Goal: Check status: Check status

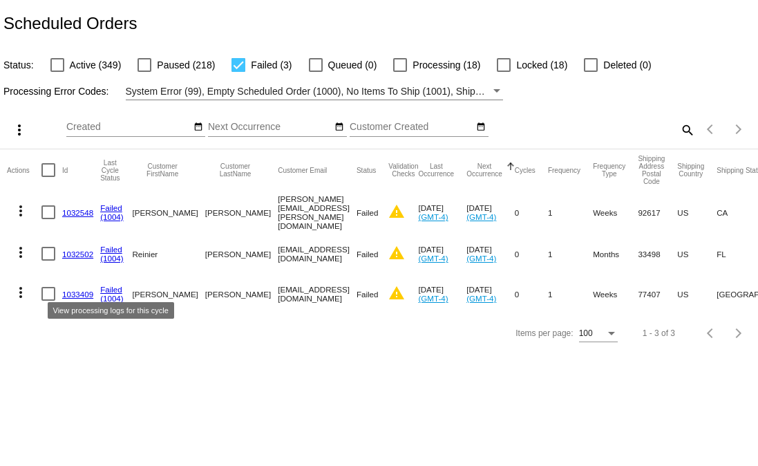
click at [104, 287] on link "Failed" at bounding box center [111, 289] width 22 height 9
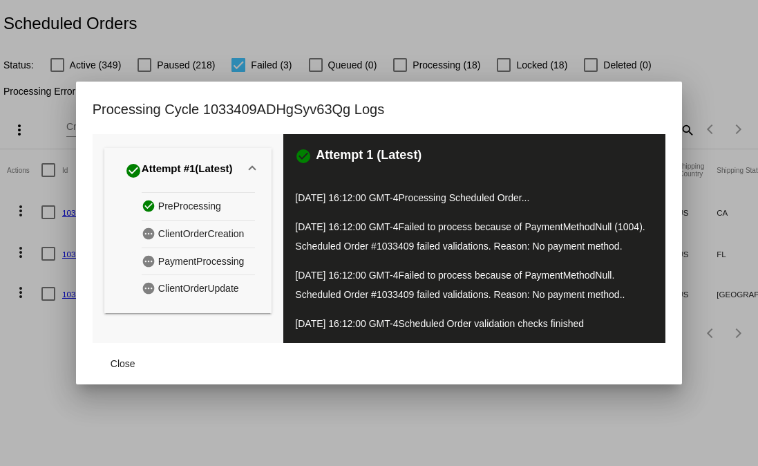
click at [475, 412] on div at bounding box center [379, 233] width 758 height 466
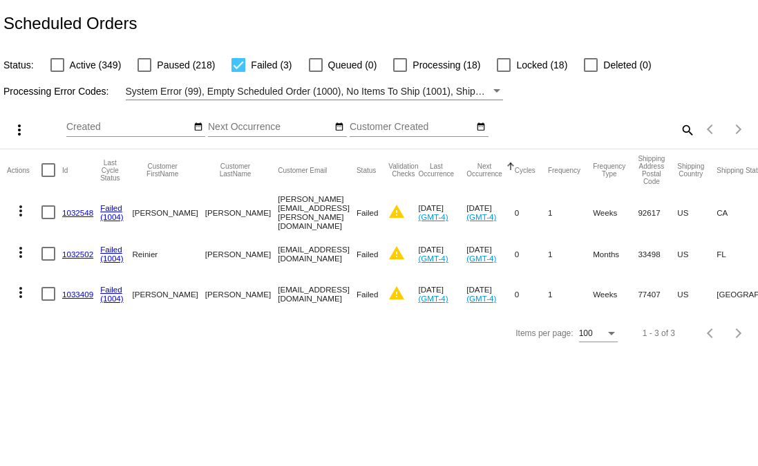
click at [182, 381] on body "Scheduled Orders Status: Active (349) Paused (218) Failed (3) Queued (0) Proces…" at bounding box center [379, 233] width 758 height 466
click at [412, 57] on span "Processing (18)" at bounding box center [446, 65] width 68 height 17
click at [400, 72] on input "Processing (18)" at bounding box center [399, 72] width 1 height 1
checkbox input "true"
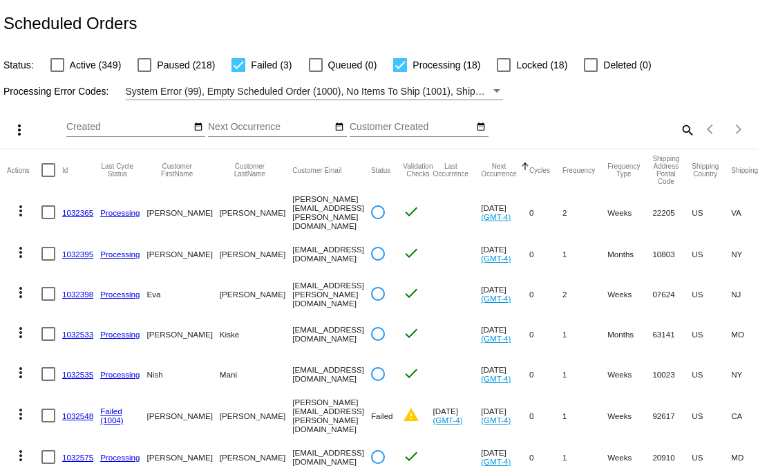
click at [252, 63] on span "Failed (3)" at bounding box center [271, 65] width 41 height 17
click at [238, 72] on input "Failed (3)" at bounding box center [238, 72] width 1 height 1
checkbox input "false"
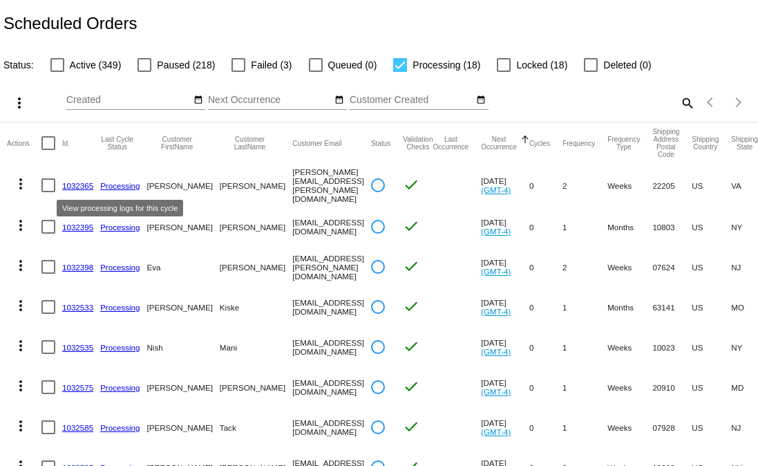
click at [68, 177] on mat-cell "1032365" at bounding box center [81, 185] width 38 height 43
click at [95, 179] on mat-cell "1032365" at bounding box center [81, 185] width 38 height 43
click at [116, 186] on link "Processing" at bounding box center [119, 185] width 39 height 9
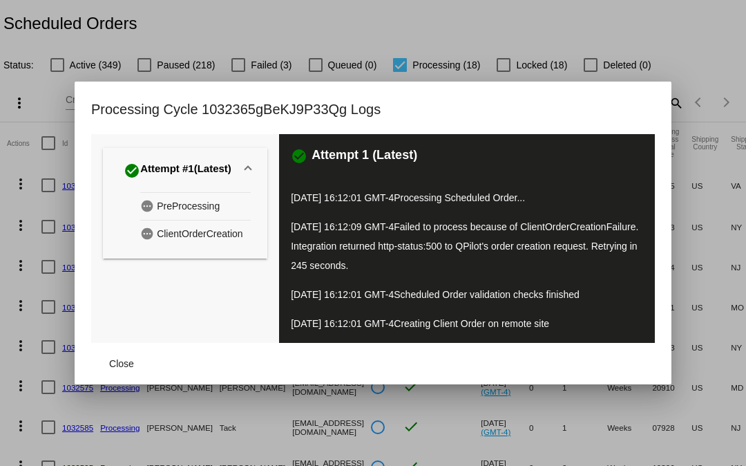
click at [114, 331] on div "check_circle Attempt #1 (Latest) pending PreProcessing pending ClientOrderCreat…" at bounding box center [185, 238] width 188 height 209
click at [241, 10] on div at bounding box center [373, 233] width 746 height 466
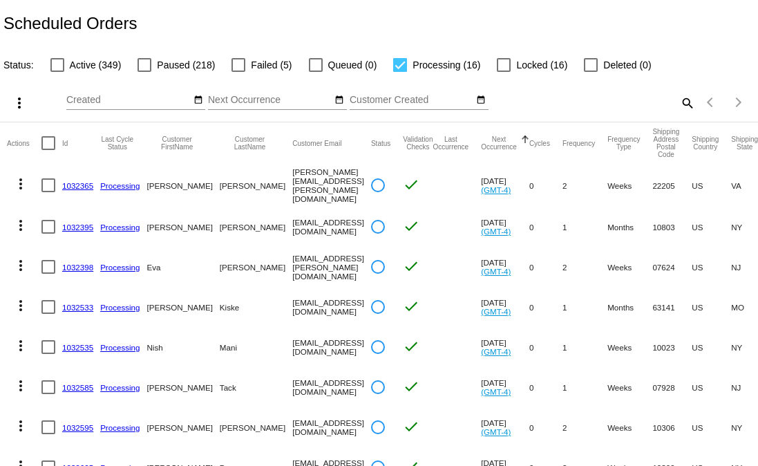
click at [232, 68] on div at bounding box center [238, 65] width 14 height 14
click at [238, 72] on input "Failed (5)" at bounding box center [238, 72] width 1 height 1
checkbox input "true"
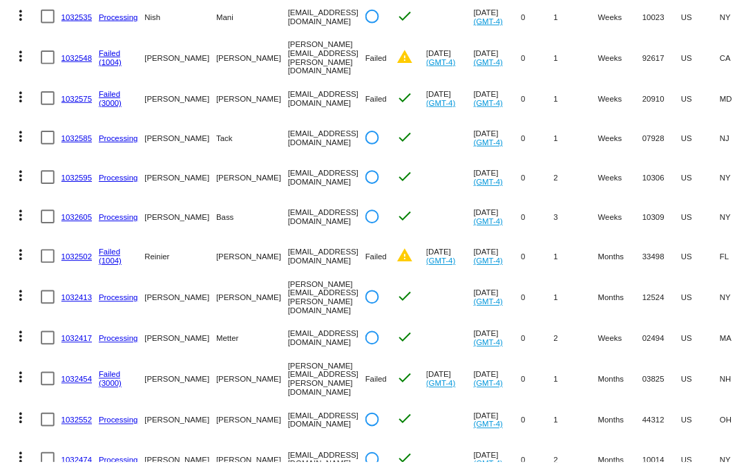
scroll to position [381, 0]
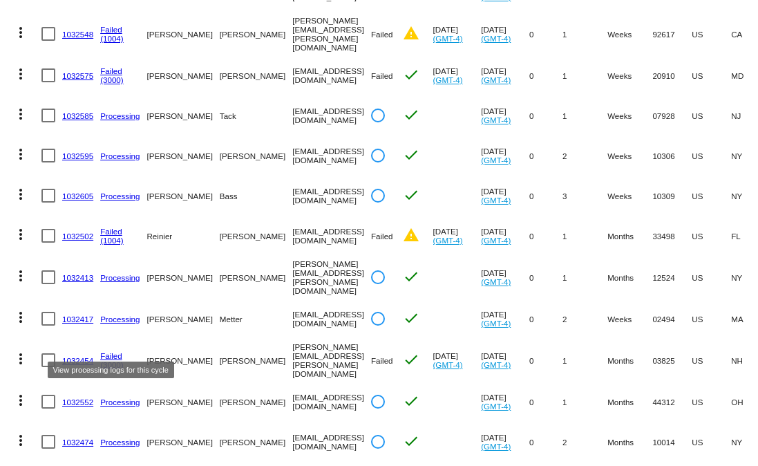
click at [108, 351] on link "Failed" at bounding box center [111, 355] width 22 height 9
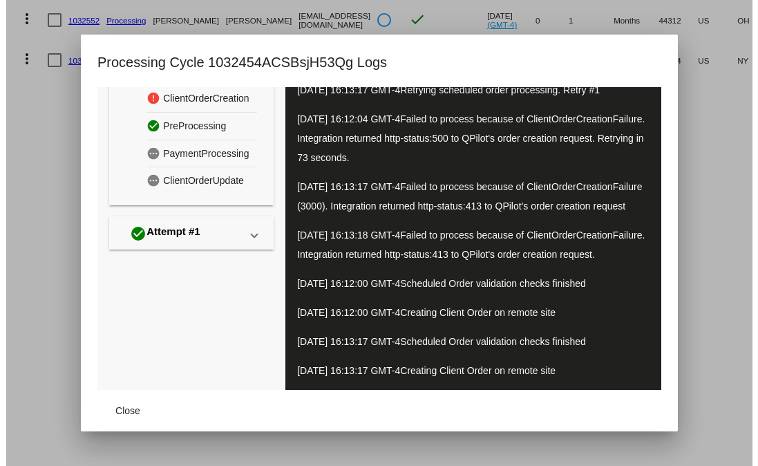
scroll to position [0, 0]
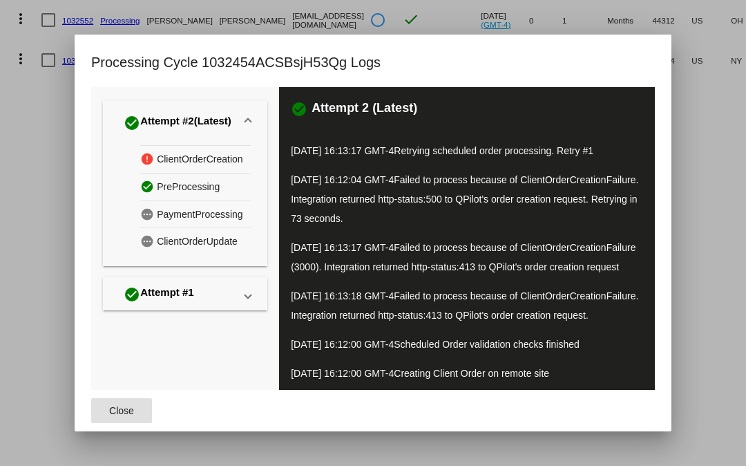
click at [102, 414] on button "Close" at bounding box center [121, 410] width 61 height 25
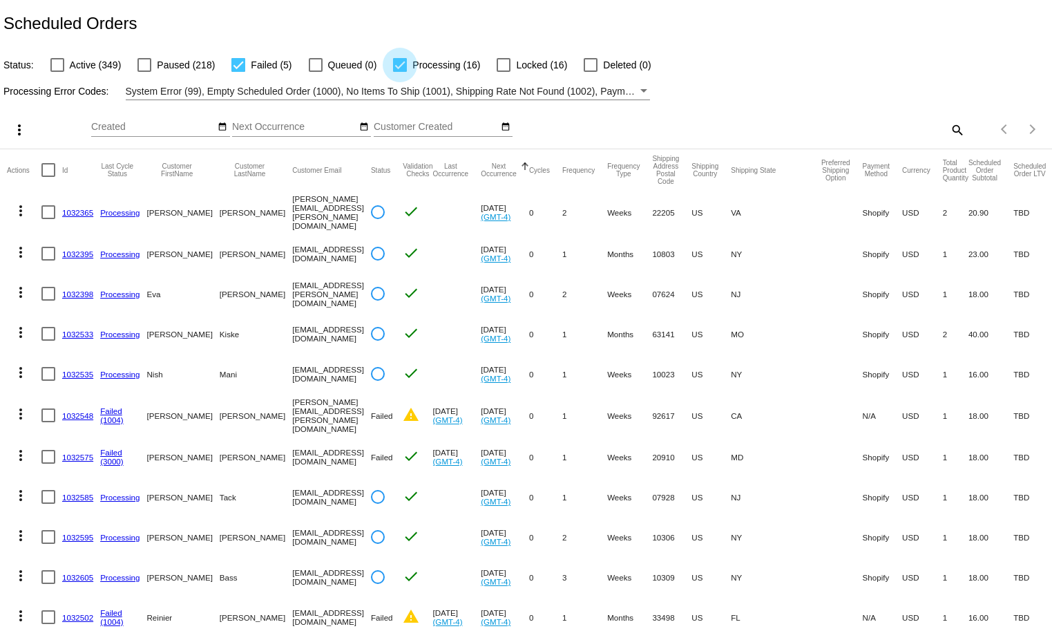
click at [430, 64] on span "Processing (16)" at bounding box center [446, 65] width 68 height 17
click at [400, 72] on input "Processing (16)" at bounding box center [399, 72] width 1 height 1
click at [430, 64] on span "Processing (16)" at bounding box center [446, 65] width 68 height 17
click at [400, 72] on input "Processing (16)" at bounding box center [399, 72] width 1 height 1
checkbox input "true"
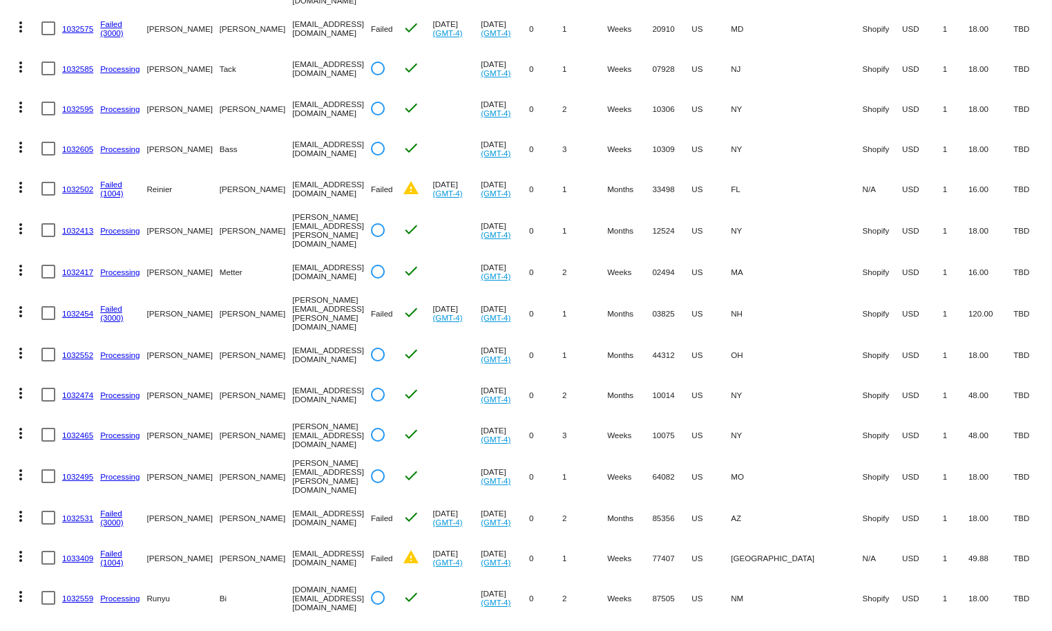
scroll to position [452, 0]
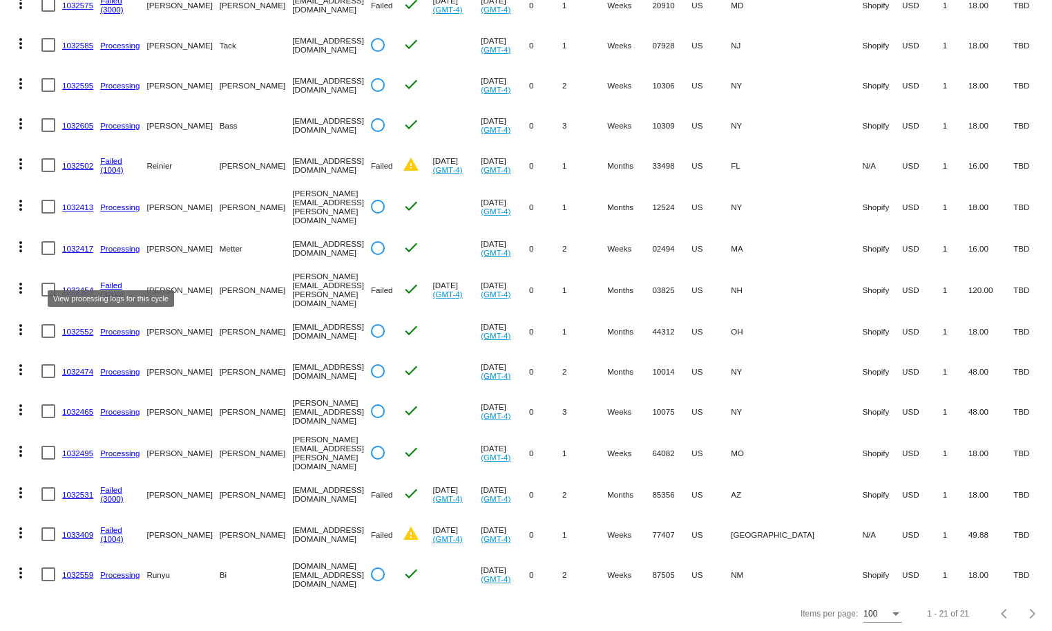
click at [114, 280] on link "Failed" at bounding box center [111, 284] width 22 height 9
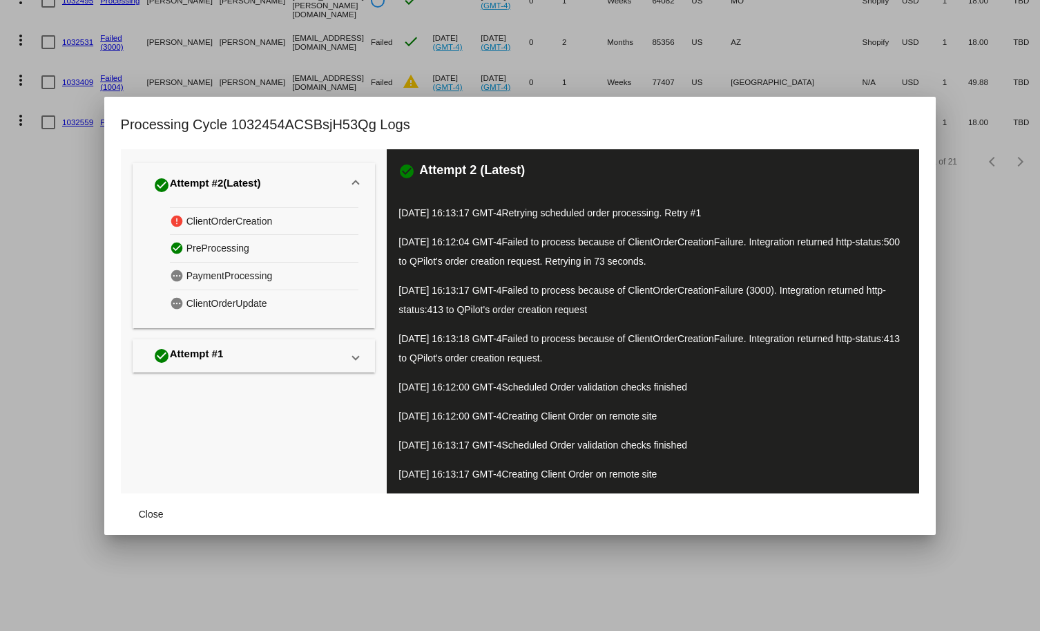
click at [25, 277] on div at bounding box center [520, 315] width 1040 height 631
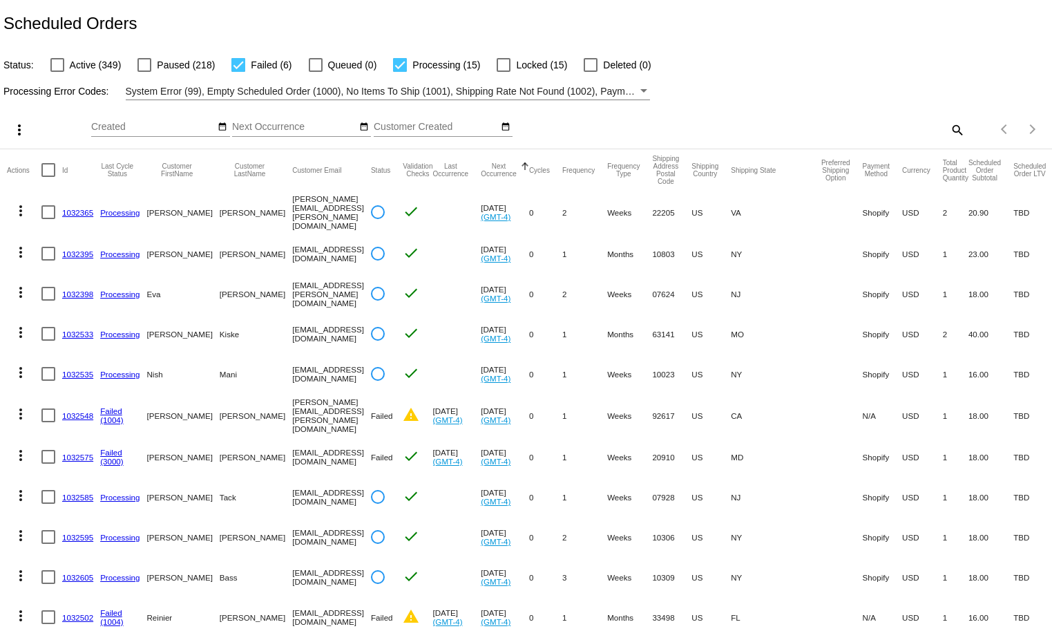
click at [753, 43] on div "Scheduled Orders" at bounding box center [526, 23] width 1052 height 47
click at [117, 465] on link "Processing" at bounding box center [119, 537] width 39 height 9
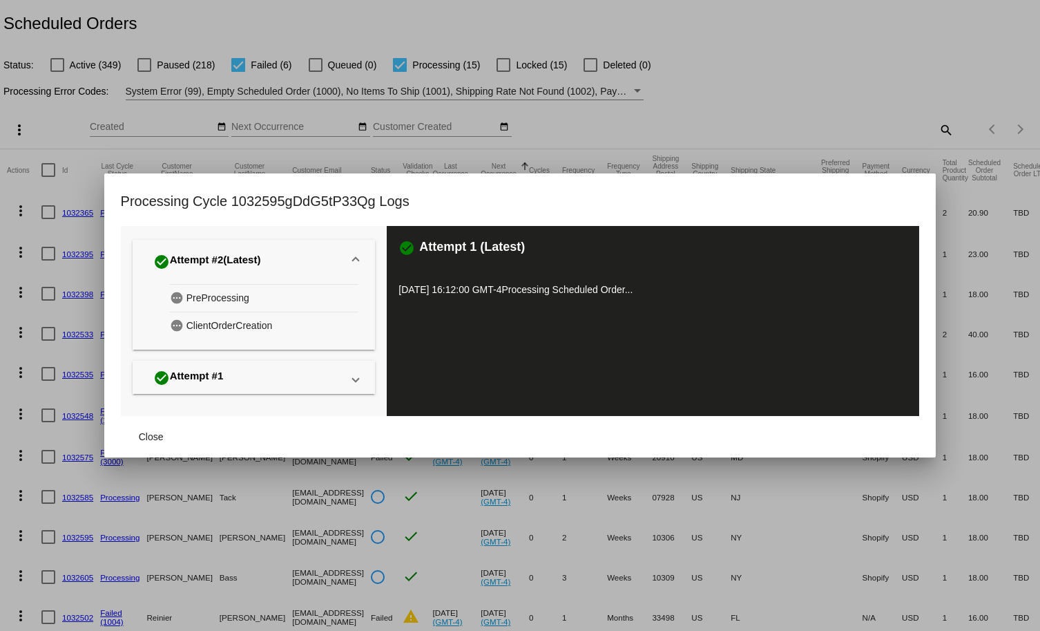
click at [578, 31] on div at bounding box center [520, 315] width 1040 height 631
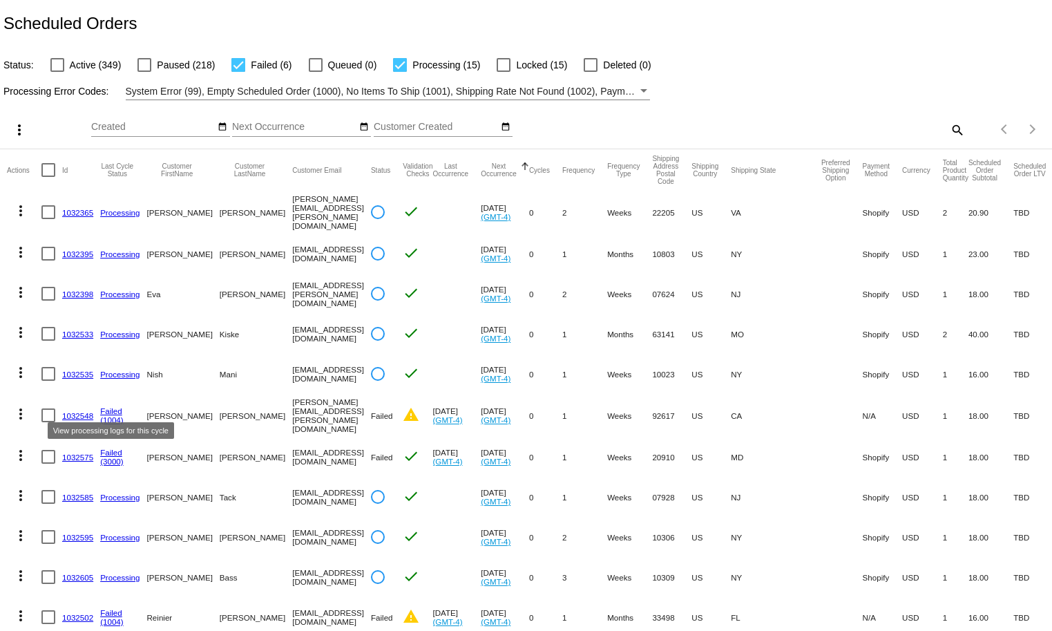
click at [112, 408] on link "Failed" at bounding box center [111, 410] width 22 height 9
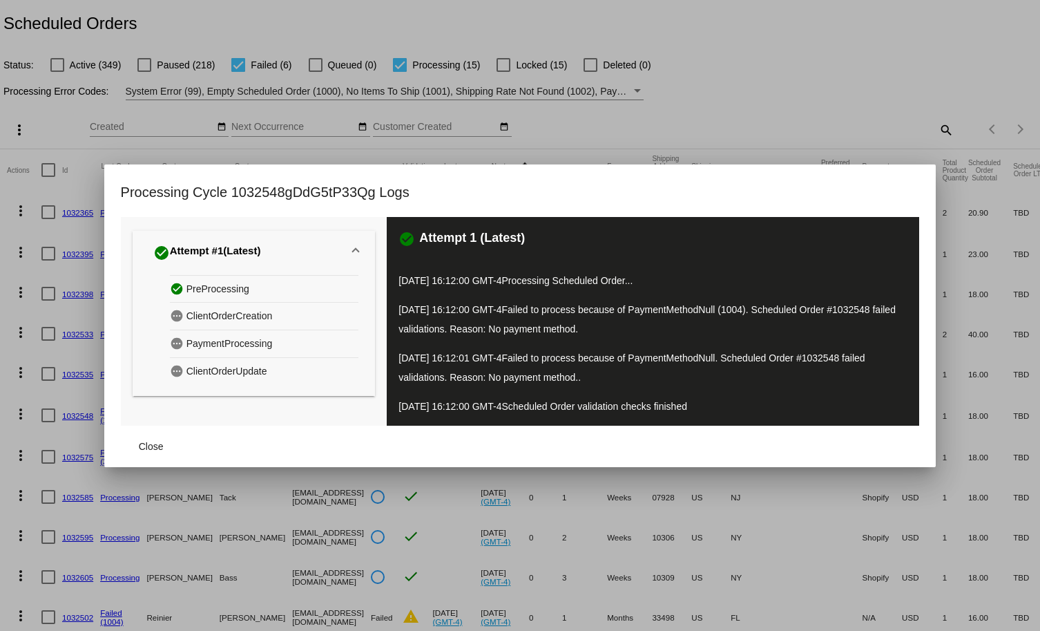
click at [145, 465] on div at bounding box center [520, 315] width 1040 height 631
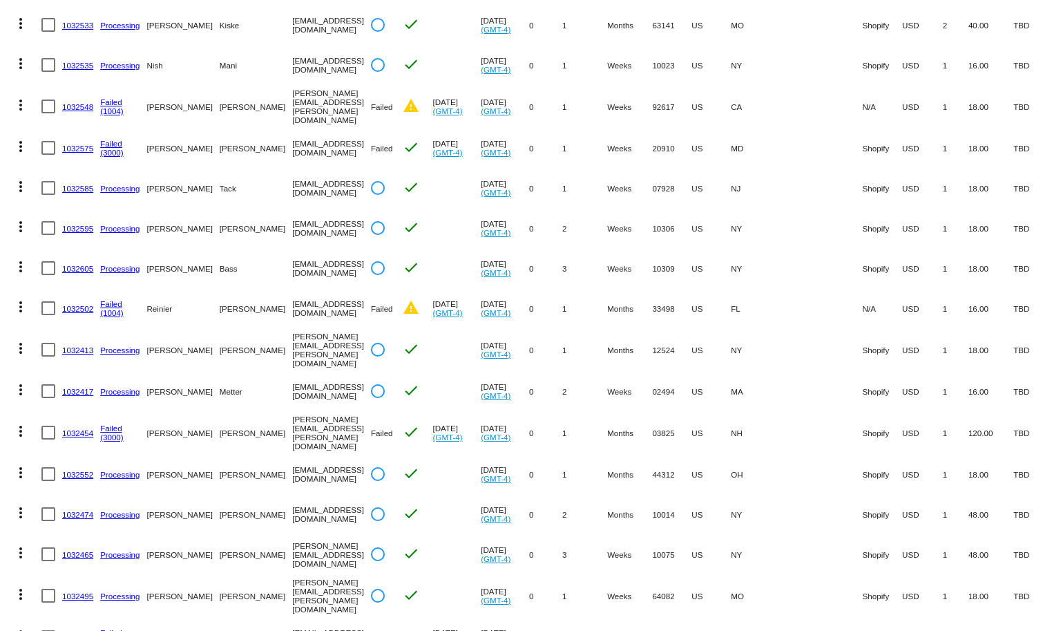
scroll to position [309, 0]
click at [108, 423] on link "Failed" at bounding box center [111, 427] width 22 height 9
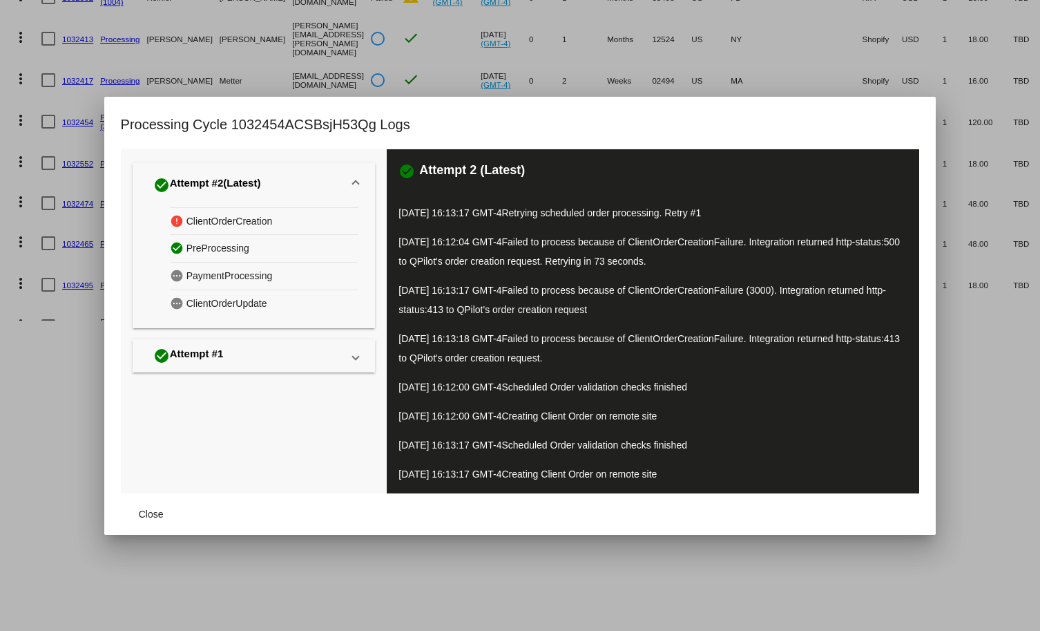
click at [218, 293] on span "ClientOrderUpdate" at bounding box center [226, 303] width 81 height 21
click at [213, 278] on span "PaymentProcessing" at bounding box center [229, 275] width 86 height 21
click at [145, 276] on div "error ClientOrderCreation check_circle PreProcessing pending PaymentProcessing …" at bounding box center [254, 267] width 242 height 121
click at [184, 62] on div at bounding box center [520, 315] width 1040 height 631
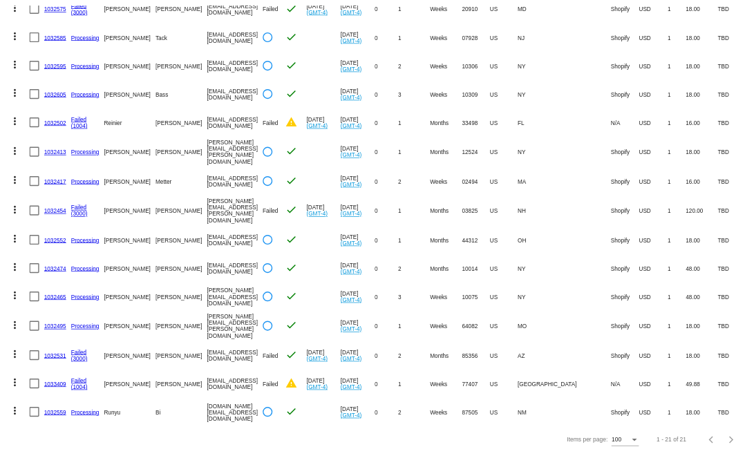
scroll to position [0, 0]
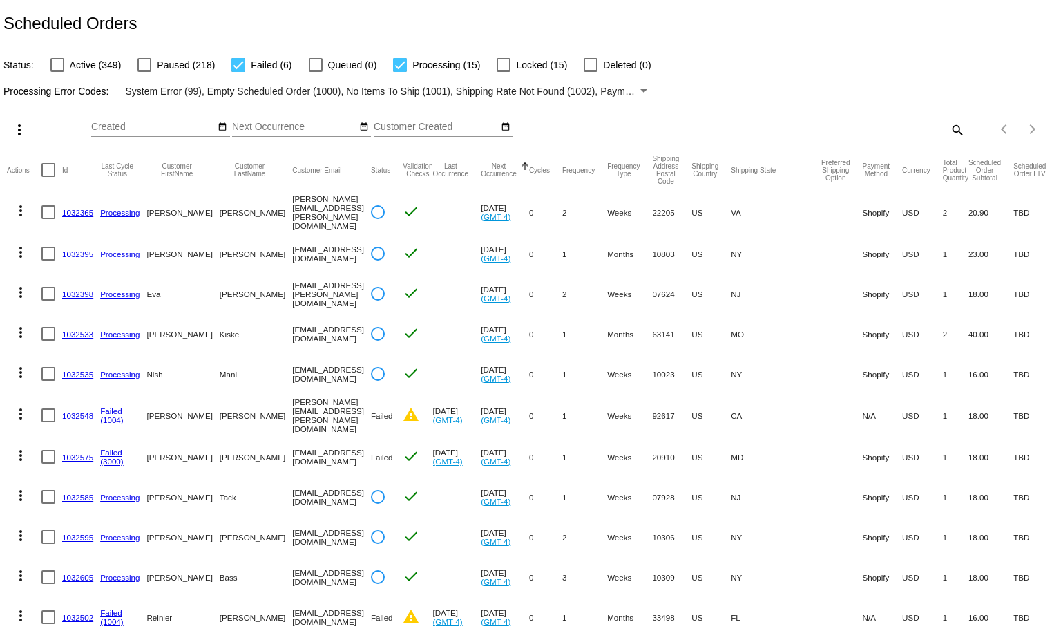
click at [405, 68] on label "Processing (15)" at bounding box center [436, 65] width 87 height 17
click at [400, 72] on input "Processing (15)" at bounding box center [399, 72] width 1 height 1
checkbox input "false"
click at [269, 64] on span "Failed (6)" at bounding box center [271, 65] width 41 height 17
click at [238, 72] on input "Failed (6)" at bounding box center [238, 72] width 1 height 1
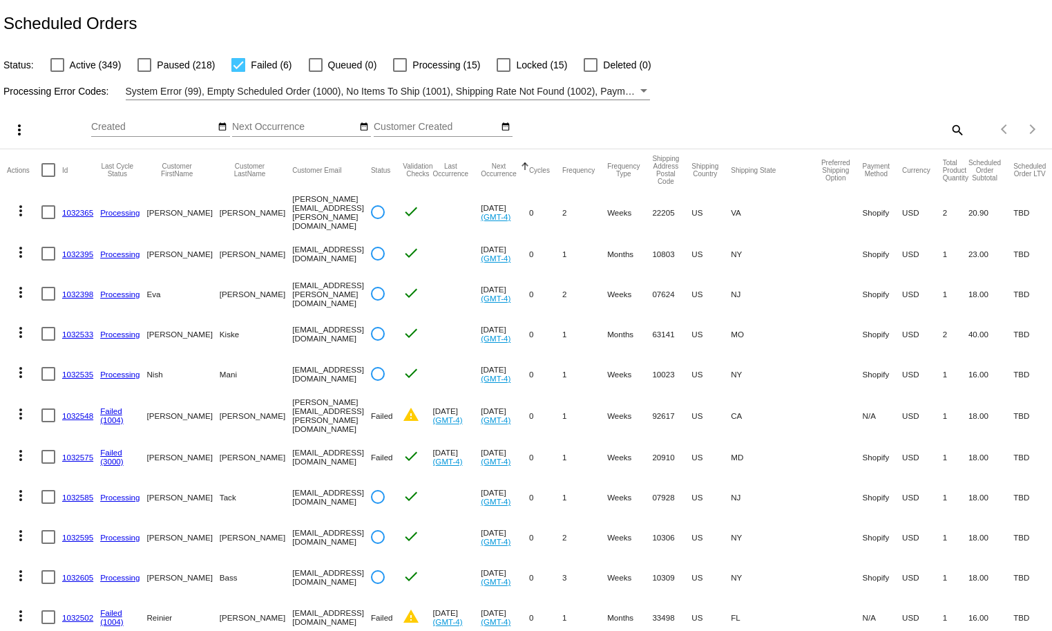
checkbox input "false"
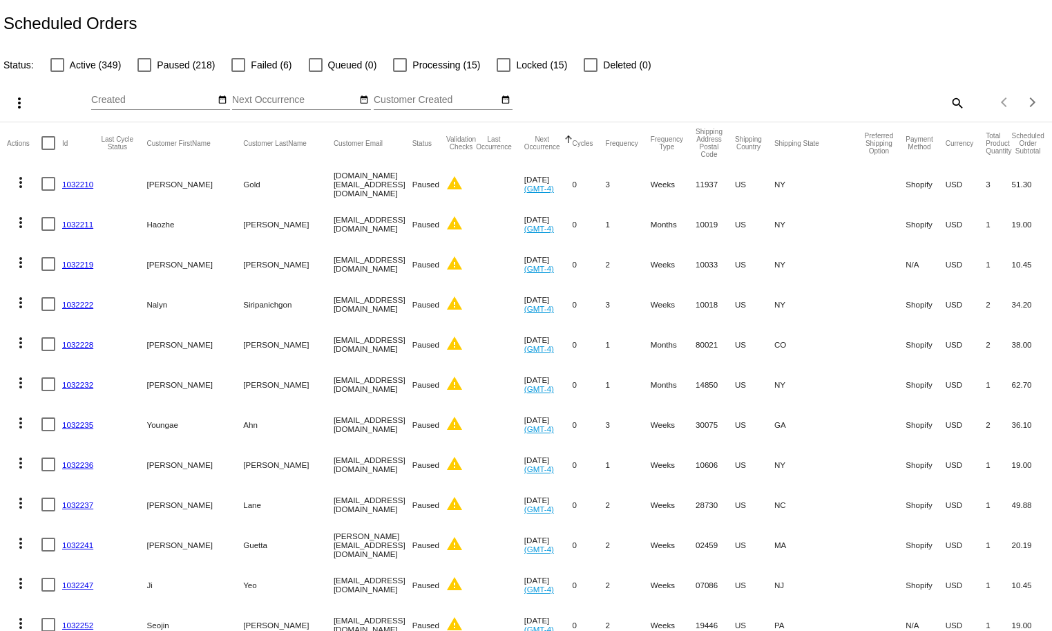
click at [142, 68] on div at bounding box center [144, 65] width 14 height 14
click at [144, 72] on input "Paused (218)" at bounding box center [144, 72] width 1 height 1
click at [166, 63] on span "Paused (218)" at bounding box center [186, 65] width 58 height 17
click at [144, 72] on input "Paused (218)" at bounding box center [144, 72] width 1 height 1
checkbox input "false"
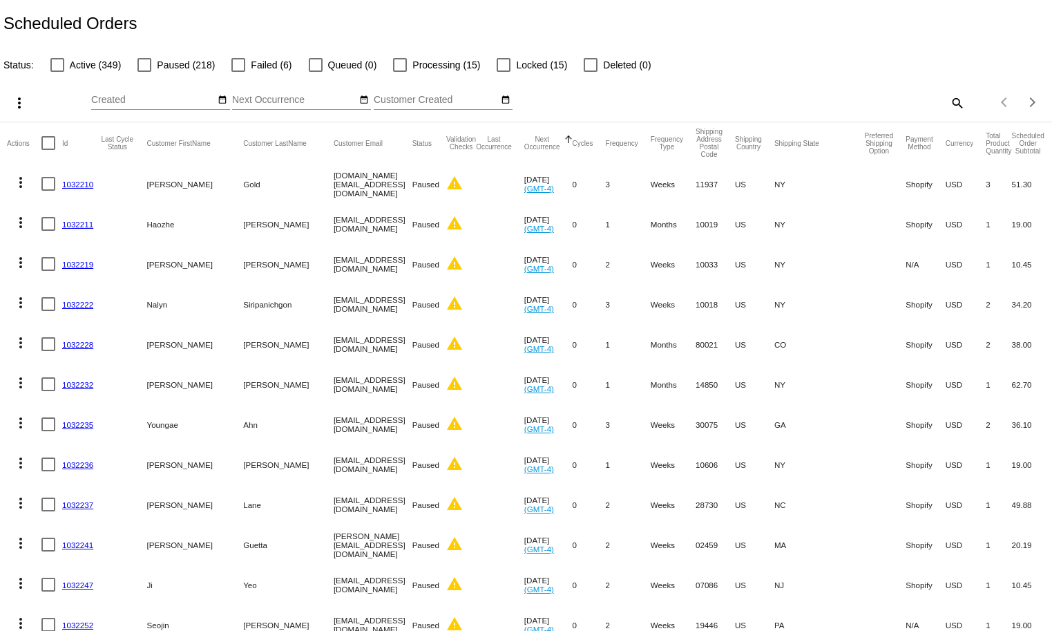
click at [62, 62] on div at bounding box center [57, 65] width 14 height 14
click at [57, 72] on input "Active (349)" at bounding box center [57, 72] width 1 height 1
checkbox input "true"
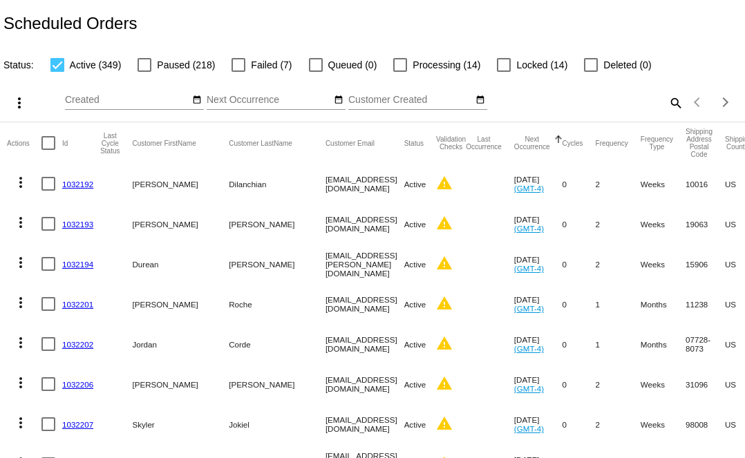
drag, startPoint x: 220, startPoint y: 63, endPoint x: 220, endPoint y: 70, distance: 7.6
click at [220, 63] on mat-checkbox "Failed (7)" at bounding box center [253, 65] width 77 height 17
click at [237, 65] on div at bounding box center [238, 65] width 14 height 14
click at [238, 72] on input "Failed (7)" at bounding box center [238, 72] width 1 height 1
checkbox input "true"
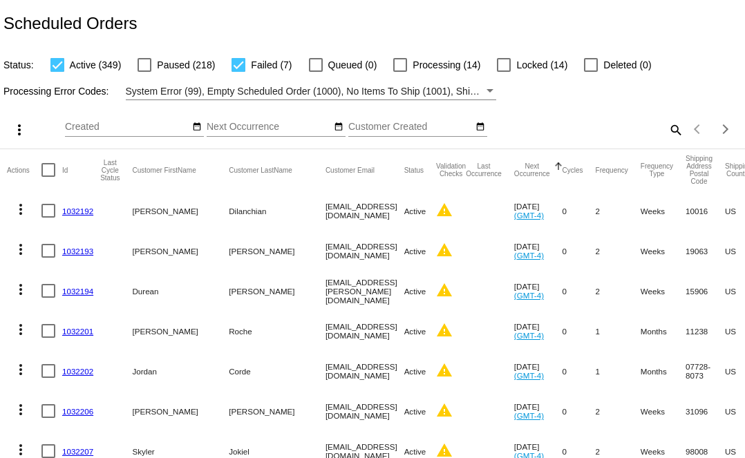
click at [46, 64] on mat-checkbox "Active (349)" at bounding box center [78, 65] width 88 height 17
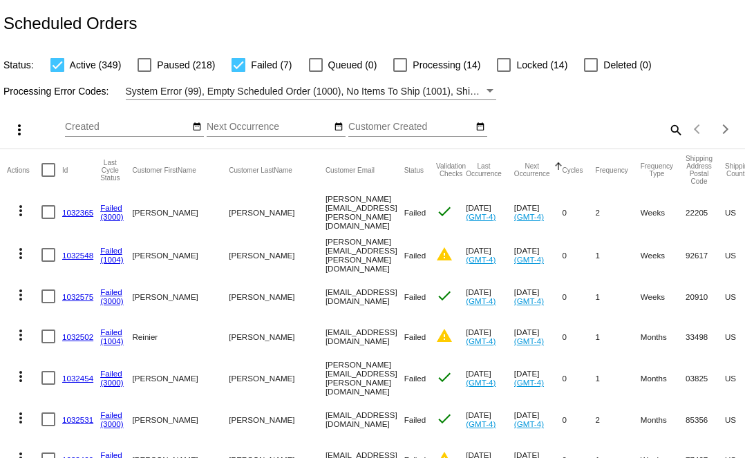
click at [56, 69] on div at bounding box center [57, 65] width 14 height 14
click at [57, 72] on input "Active (349)" at bounding box center [57, 72] width 1 height 1
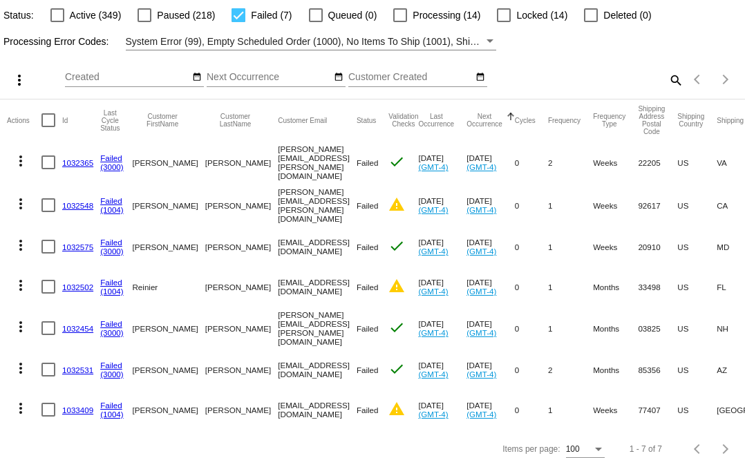
scroll to position [64, 0]
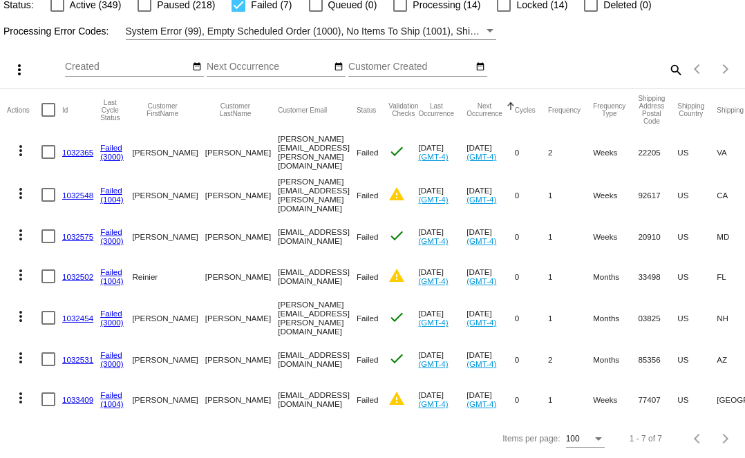
click at [50, 8] on label "Active (349)" at bounding box center [85, 5] width 71 height 17
click at [57, 12] on input "Active (349)" at bounding box center [57, 12] width 1 height 1
checkbox input "true"
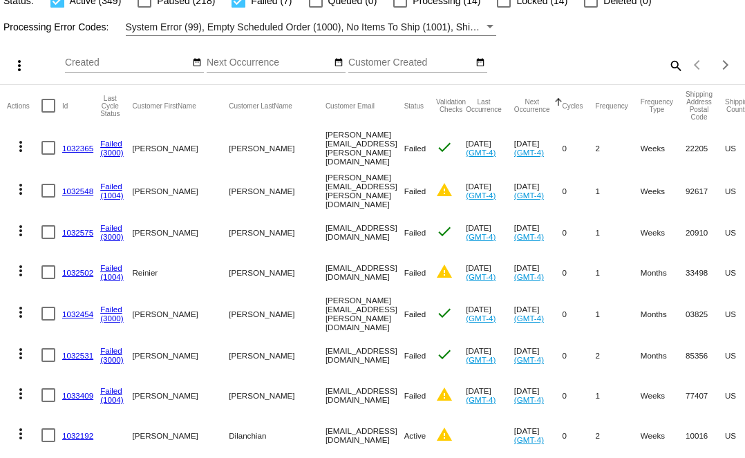
scroll to position [0, 0]
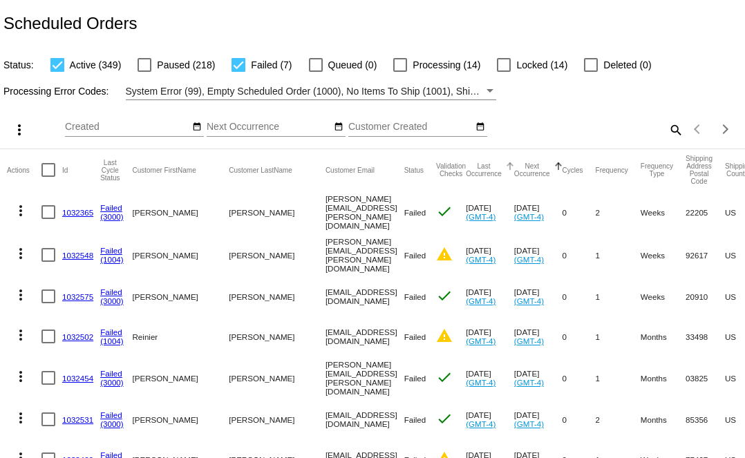
click at [466, 163] on div "Last Occurrence" at bounding box center [490, 169] width 48 height 15
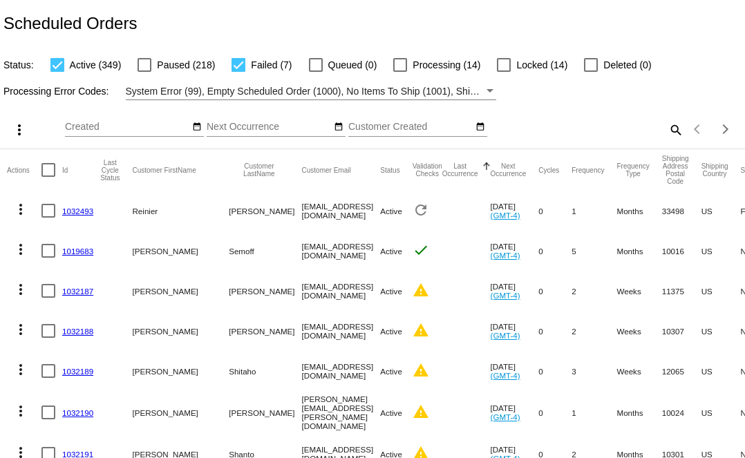
click at [486, 169] on div at bounding box center [486, 166] width 1 height 7
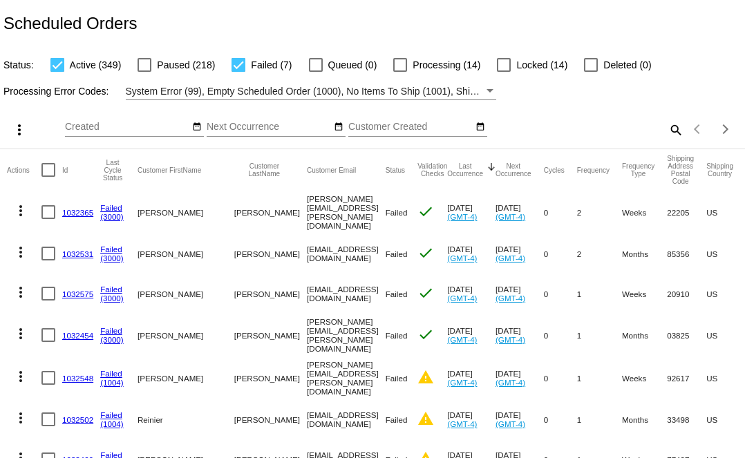
drag, startPoint x: 532, startPoint y: 13, endPoint x: 485, endPoint y: 23, distance: 48.1
click at [530, 12] on div "Scheduled Orders" at bounding box center [372, 23] width 745 height 47
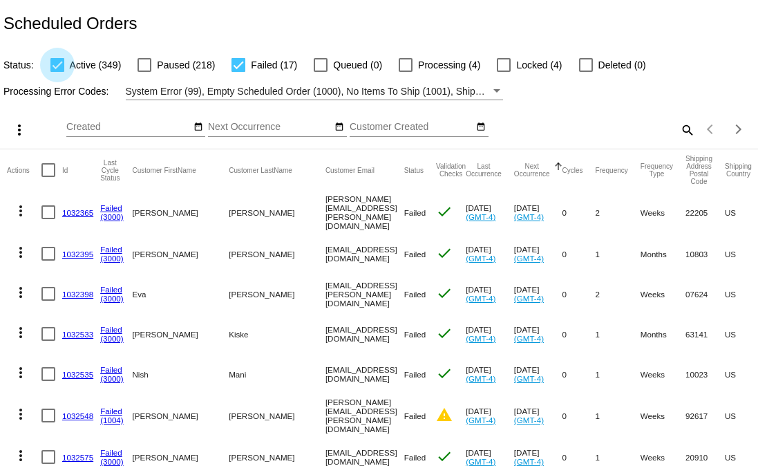
drag, startPoint x: 57, startPoint y: 64, endPoint x: 141, endPoint y: 85, distance: 86.9
click at [57, 64] on div at bounding box center [57, 65] width 14 height 14
click at [57, 72] on input "Active (349)" at bounding box center [57, 72] width 1 height 1
checkbox input "false"
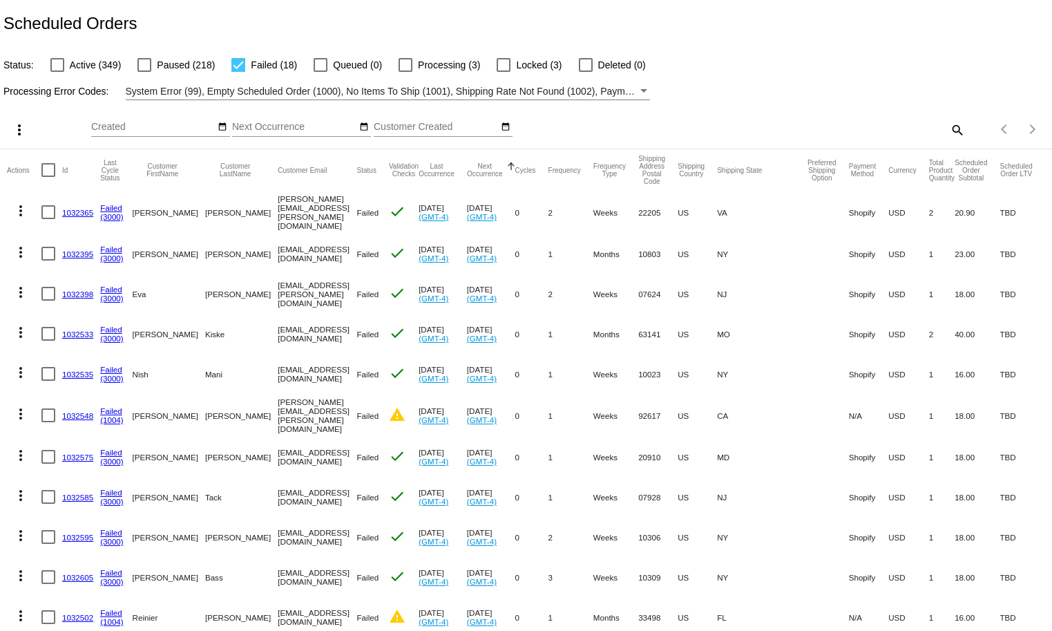
click at [744, 207] on mat-cell "Shopify" at bounding box center [869, 212] width 40 height 43
click at [744, 19] on div "Scheduled Orders" at bounding box center [526, 23] width 1052 height 47
click at [422, 61] on span "Processing (3)" at bounding box center [449, 65] width 62 height 17
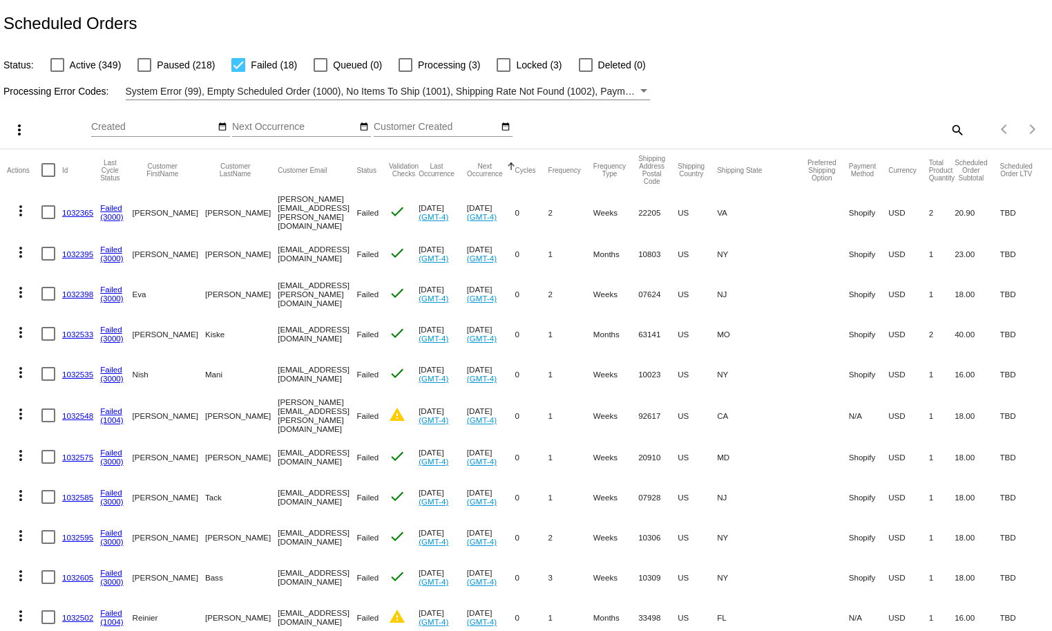
click at [405, 72] on input "Processing (3)" at bounding box center [405, 72] width 1 height 1
checkbox input "true"
